Goal: Task Accomplishment & Management: Use online tool/utility

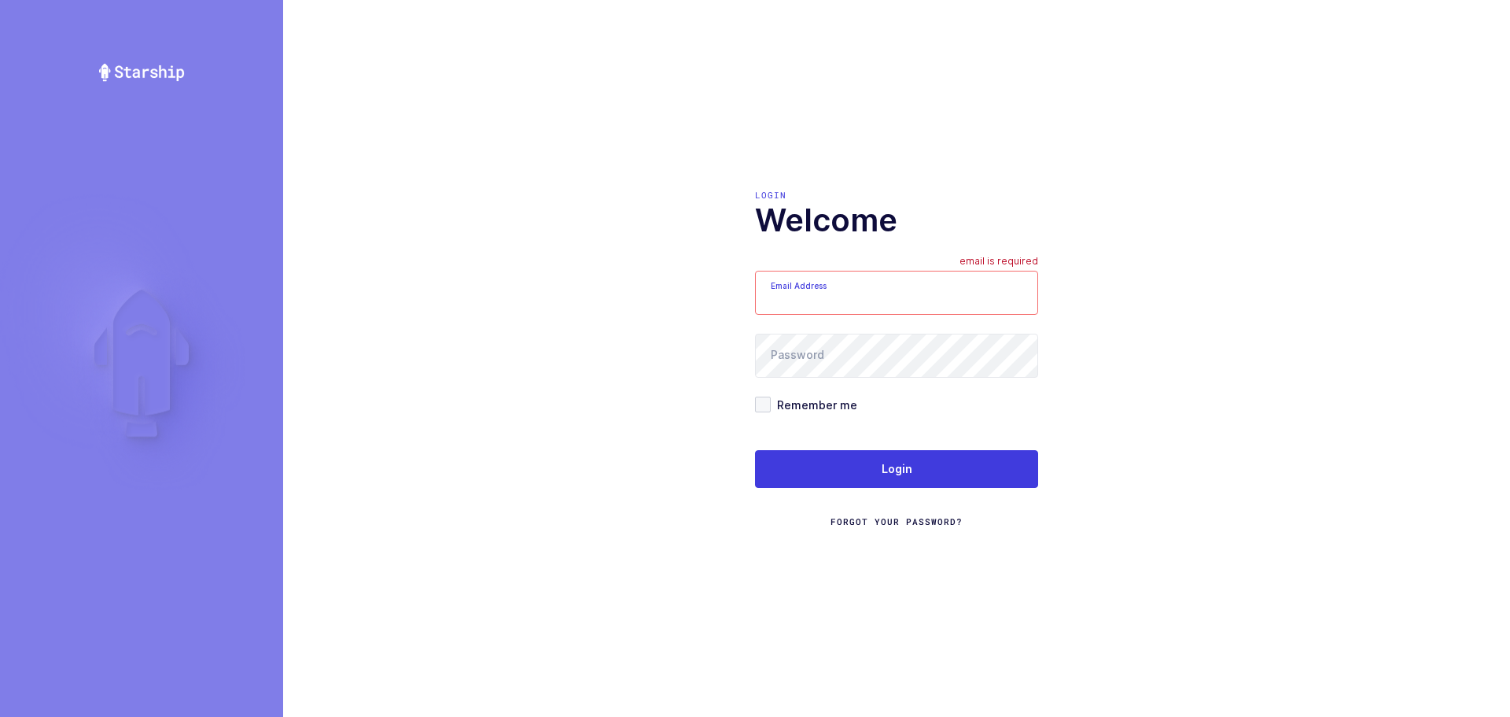
type input "mundo@janustrade.com"
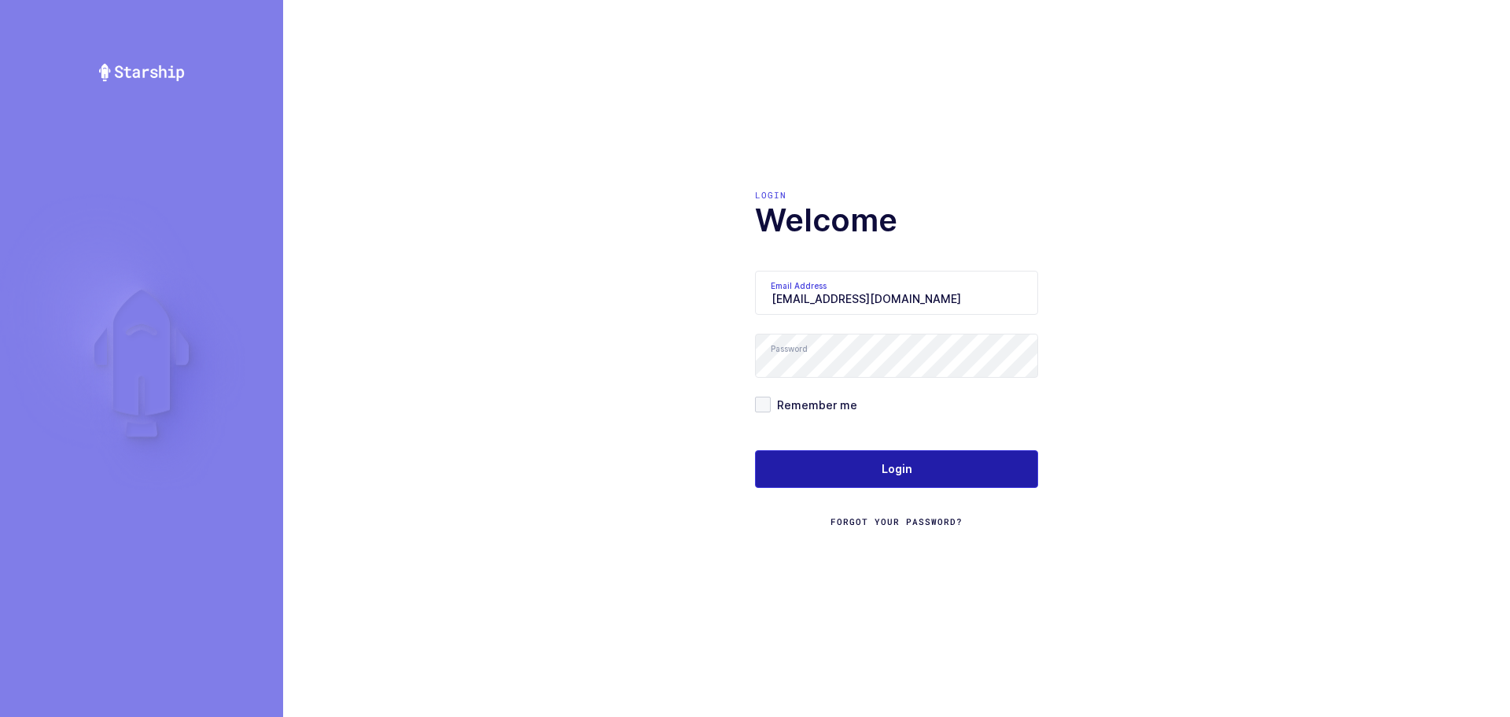
click at [854, 450] on button "Login" at bounding box center [896, 469] width 283 height 38
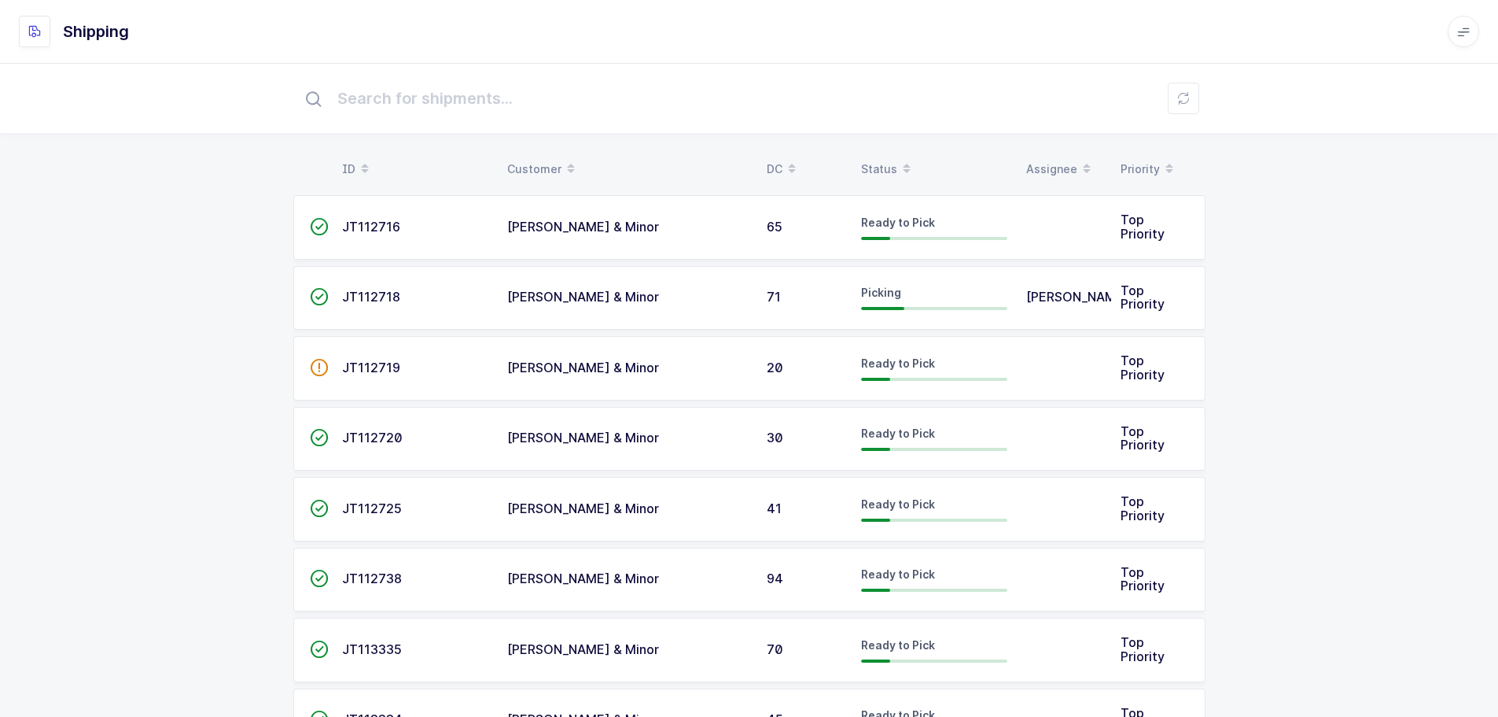
click at [897, 158] on span at bounding box center [906, 169] width 19 height 27
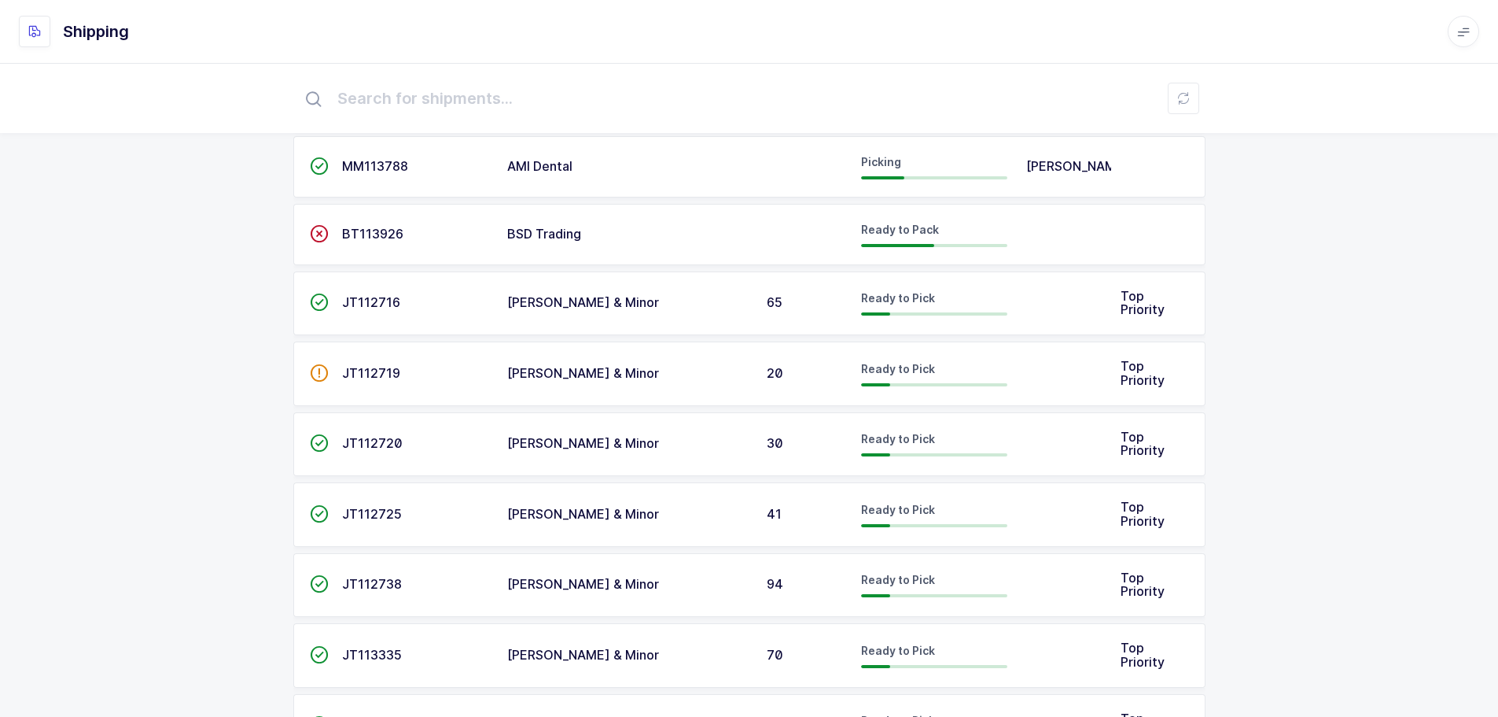
scroll to position [172, 0]
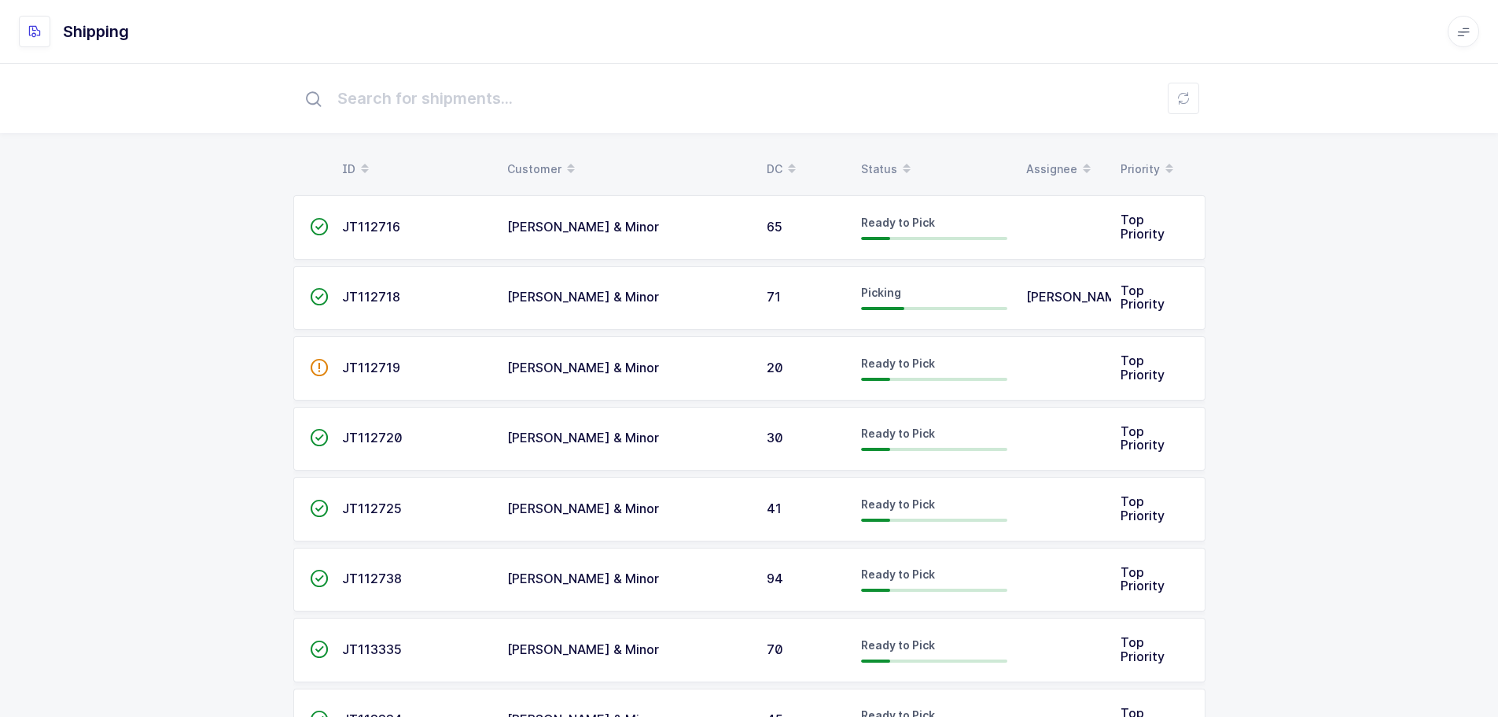
click at [873, 159] on div "Status" at bounding box center [934, 169] width 146 height 27
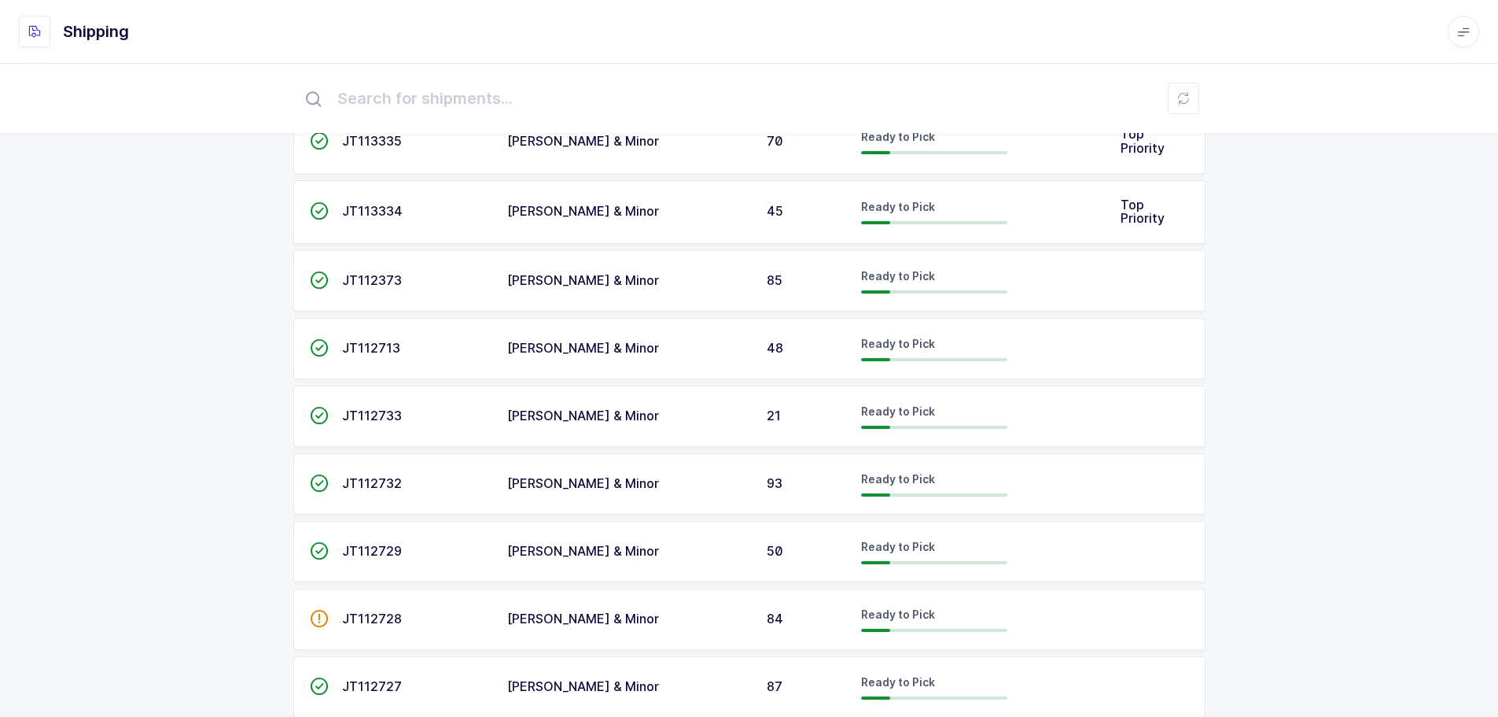
scroll to position [1903, 0]
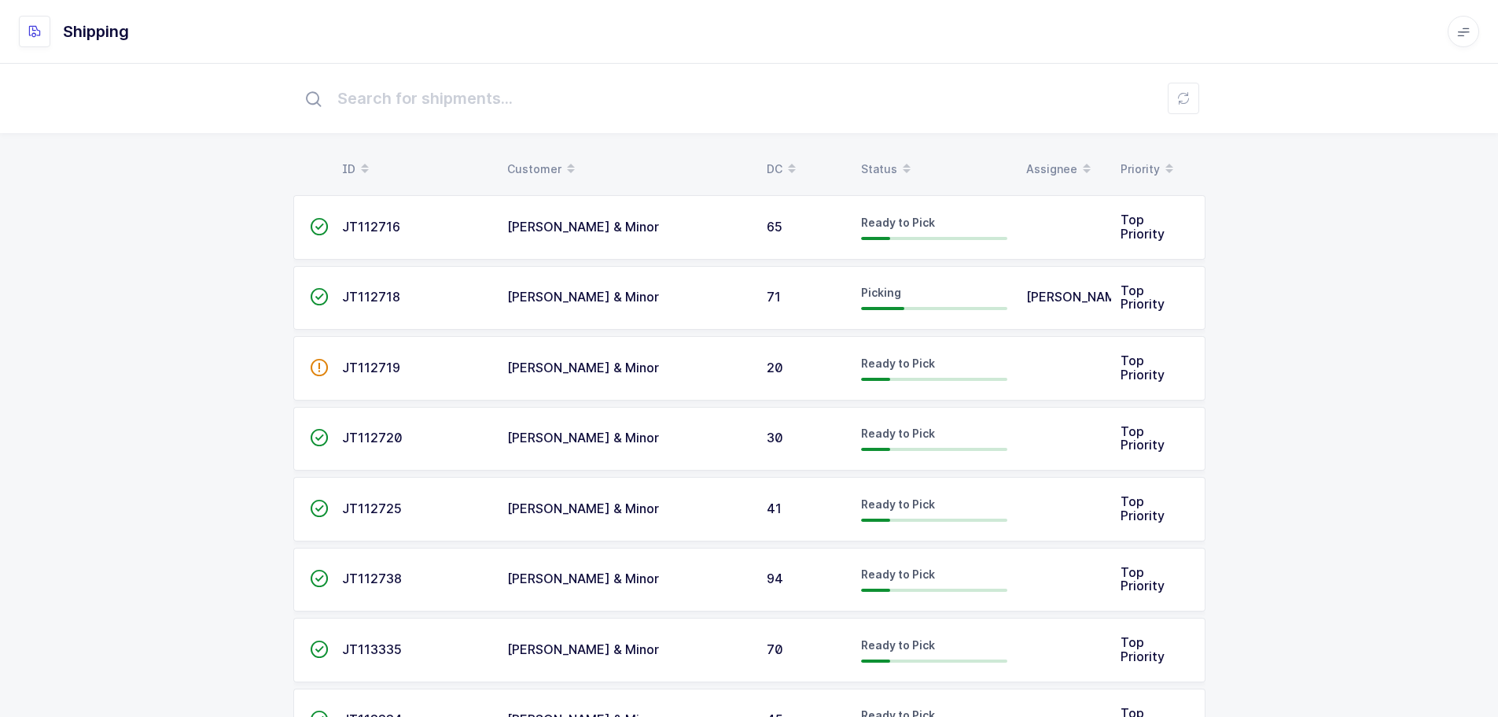
click at [887, 170] on div "Status" at bounding box center [934, 169] width 146 height 27
click at [879, 156] on div "Status" at bounding box center [934, 169] width 146 height 27
